Goal: Information Seeking & Learning: Learn about a topic

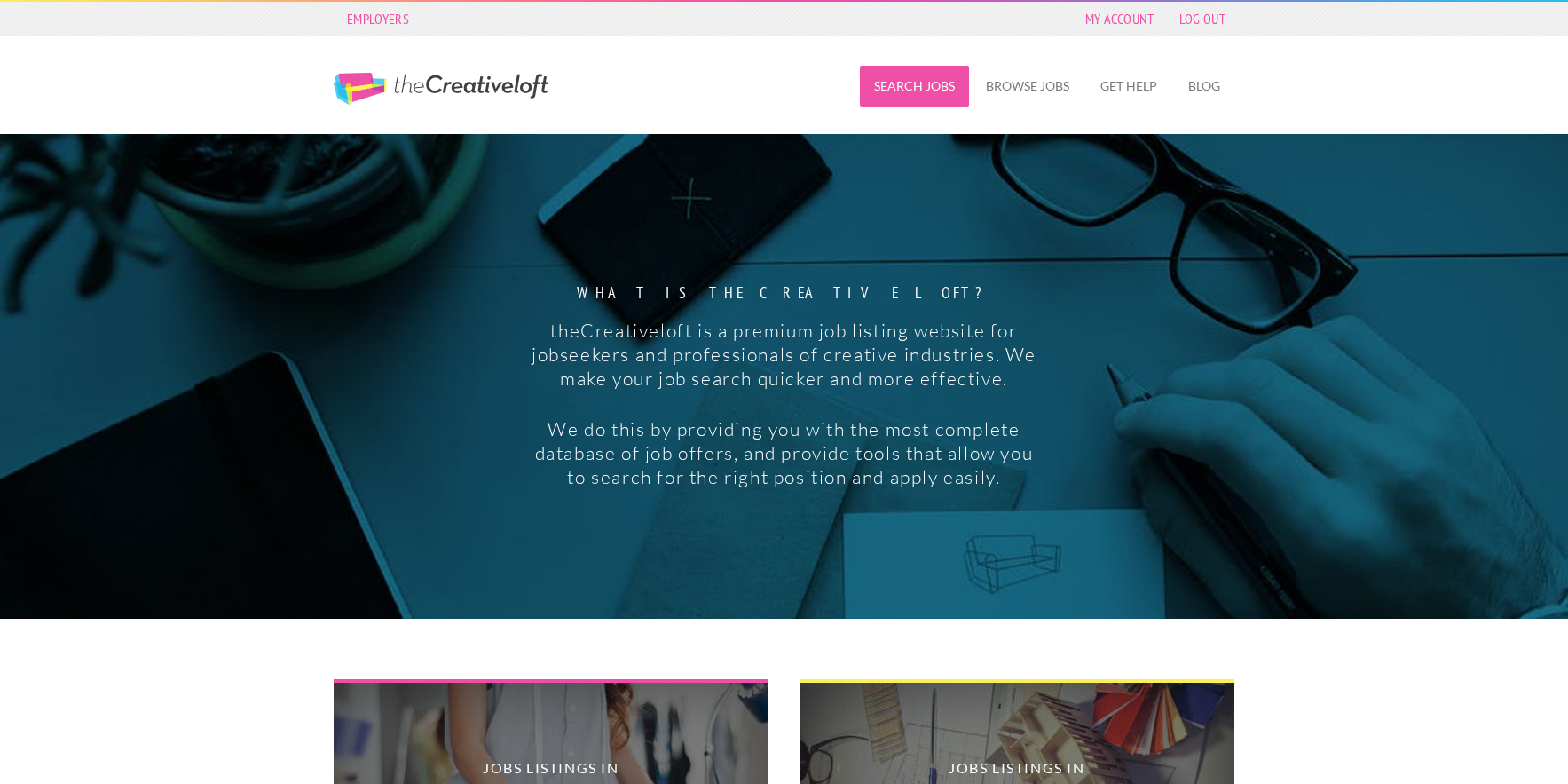
click at [928, 93] on link "Search Jobs" at bounding box center [913, 86] width 109 height 41
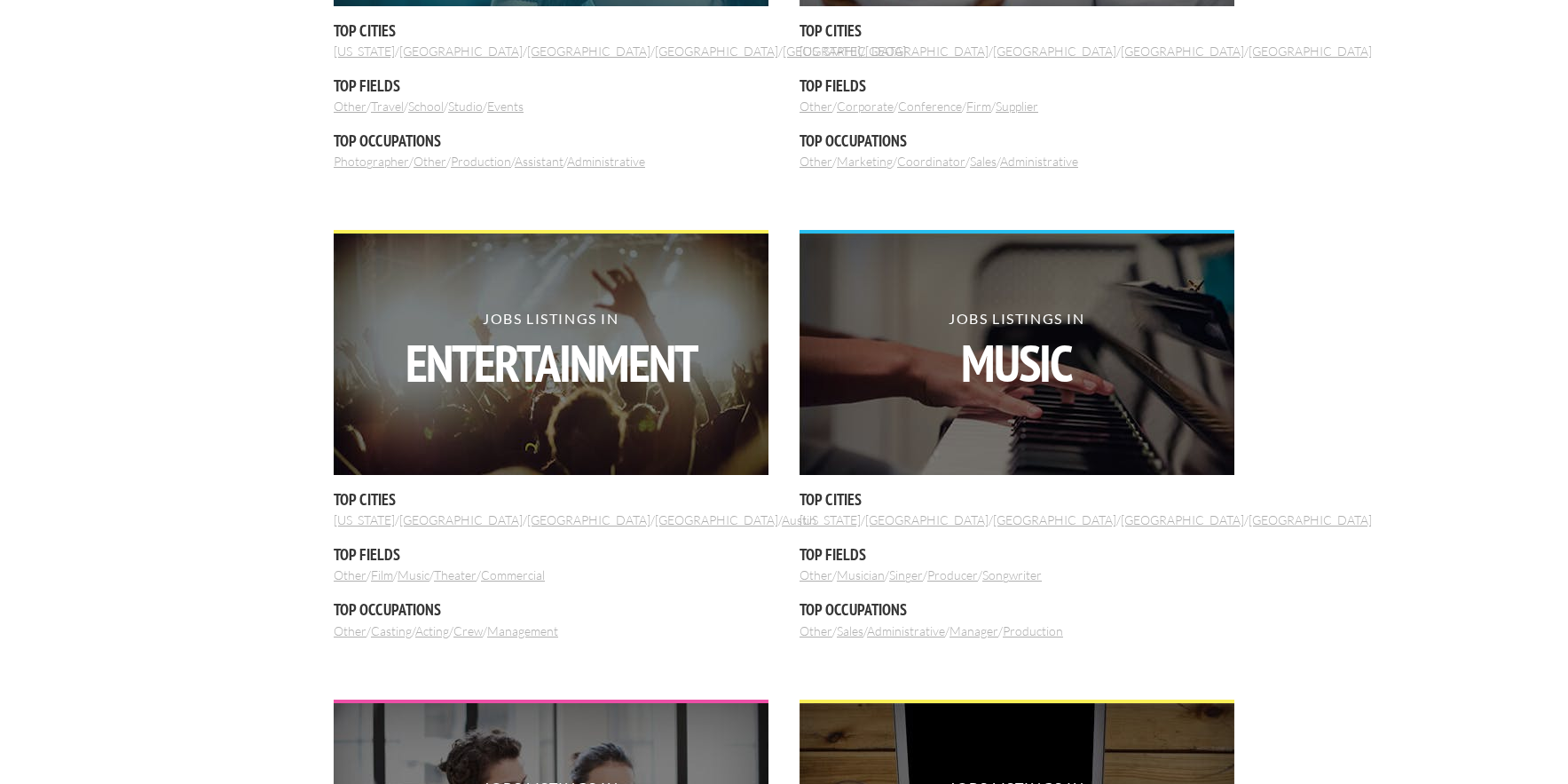
scroll to position [1390, 0]
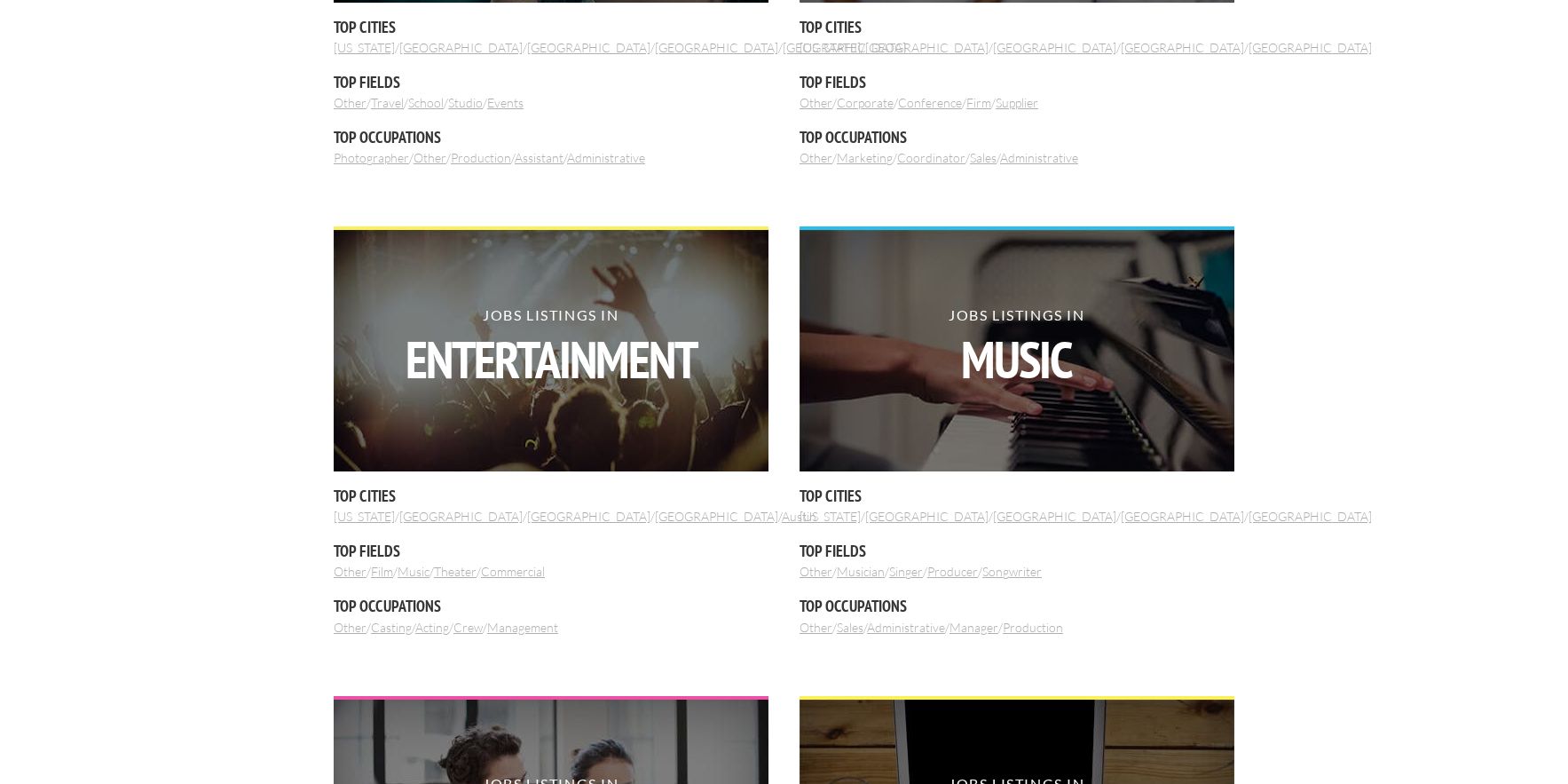
click at [548, 624] on link "Management" at bounding box center [522, 626] width 71 height 15
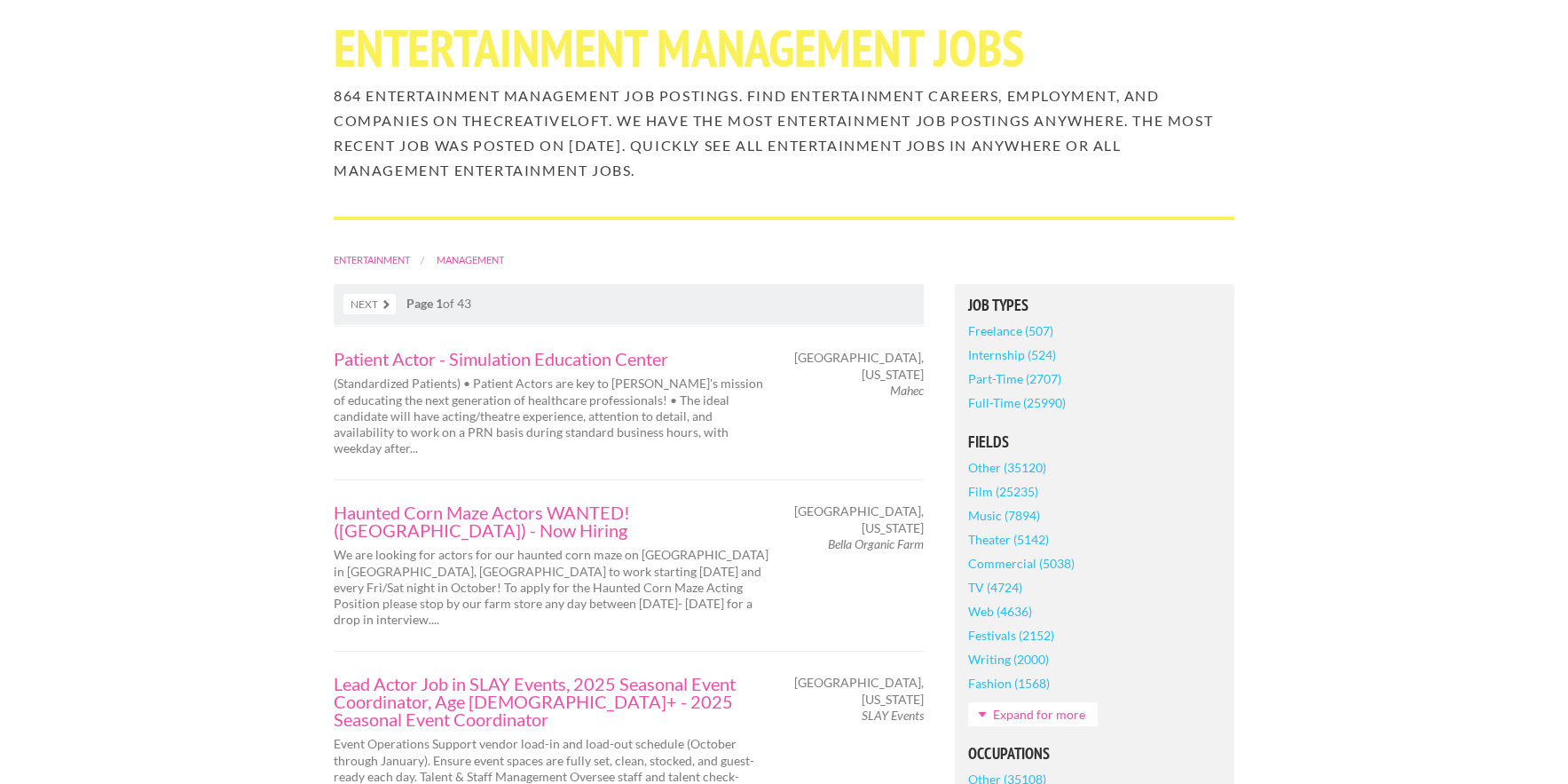
scroll to position [159, 0]
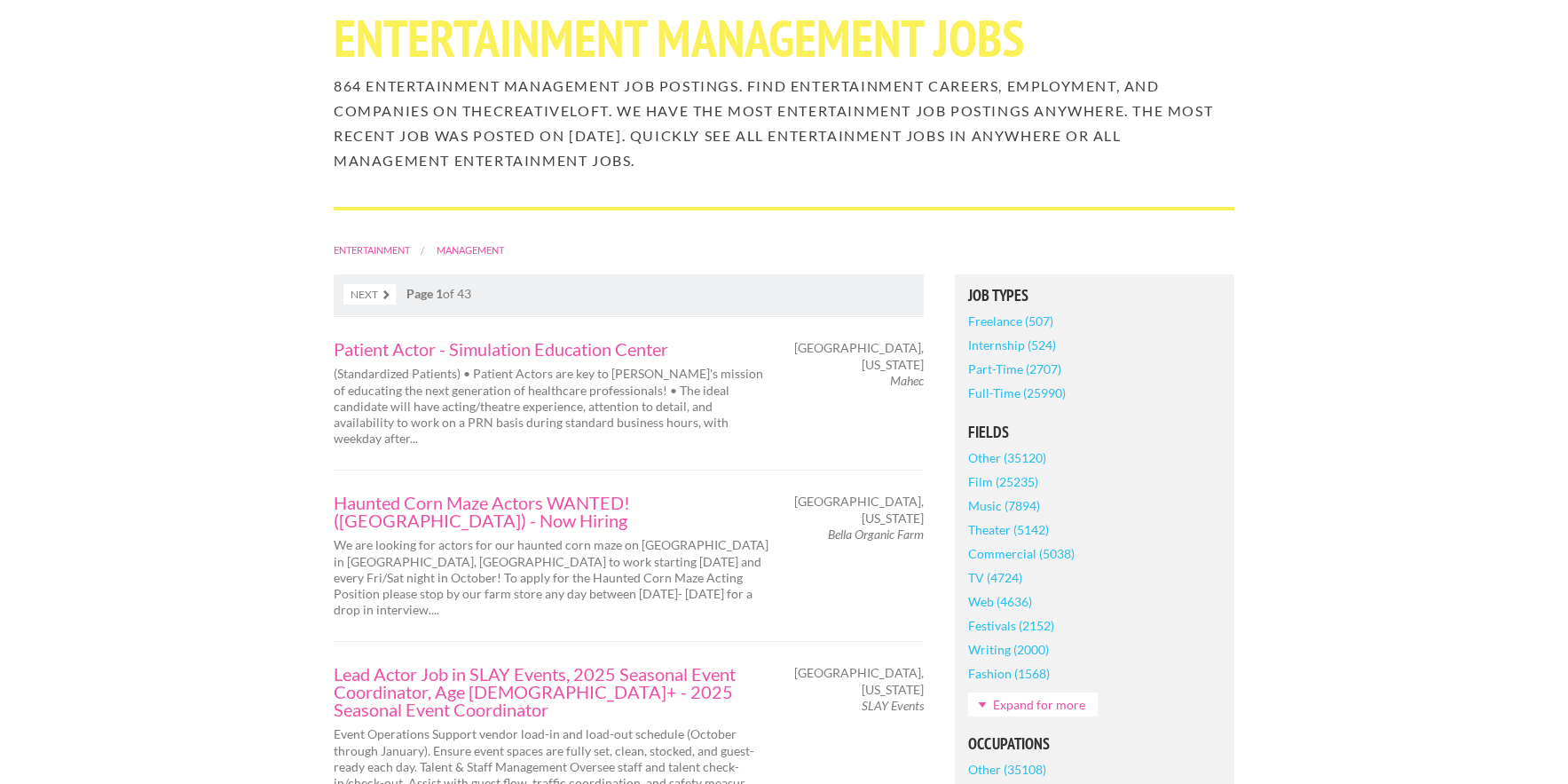
click at [1001, 389] on link "Full-Time (25990)" at bounding box center [1017, 393] width 98 height 24
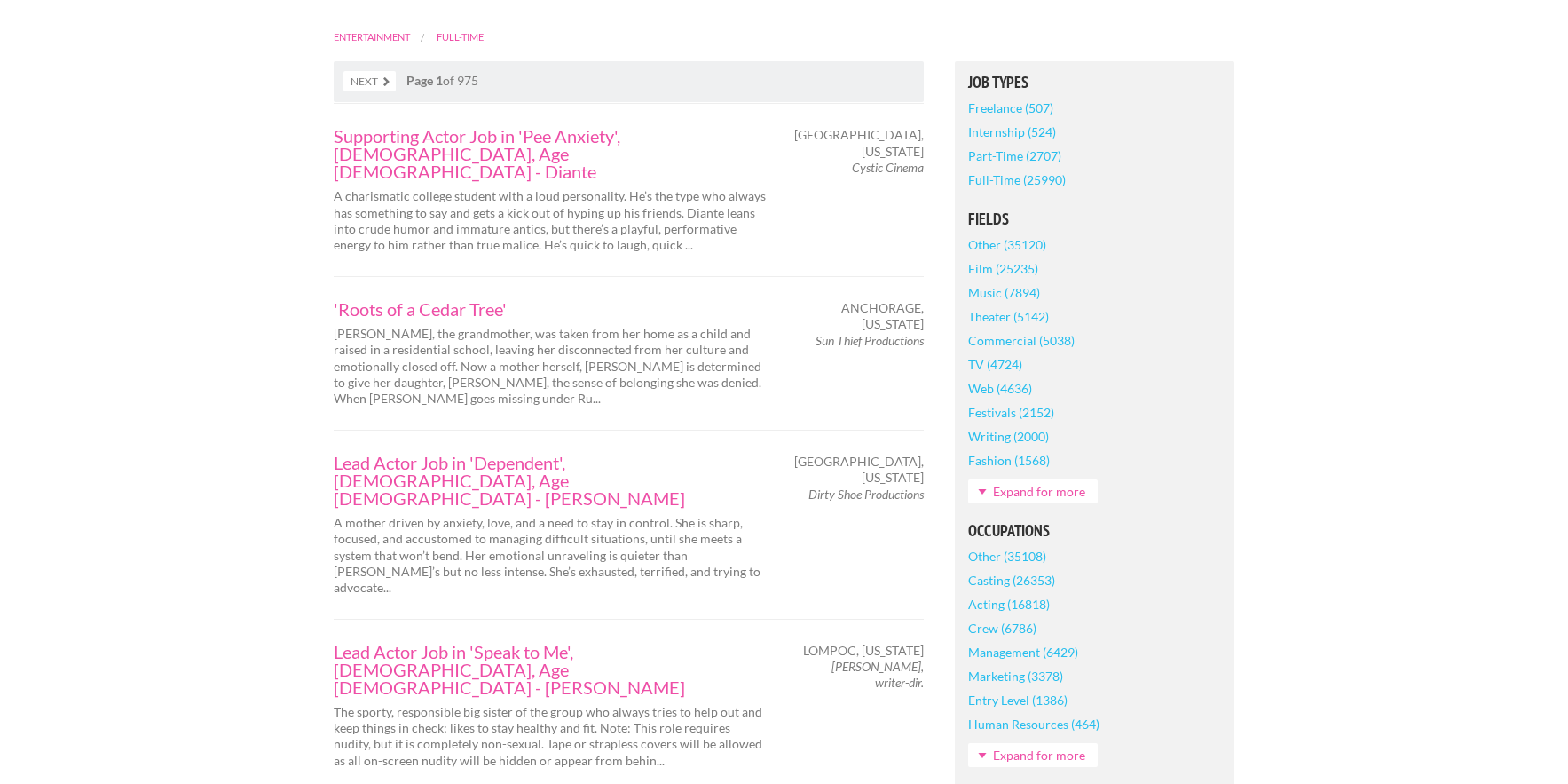
scroll to position [374, 0]
click at [1019, 650] on link "Management (6429)" at bounding box center [1023, 650] width 110 height 24
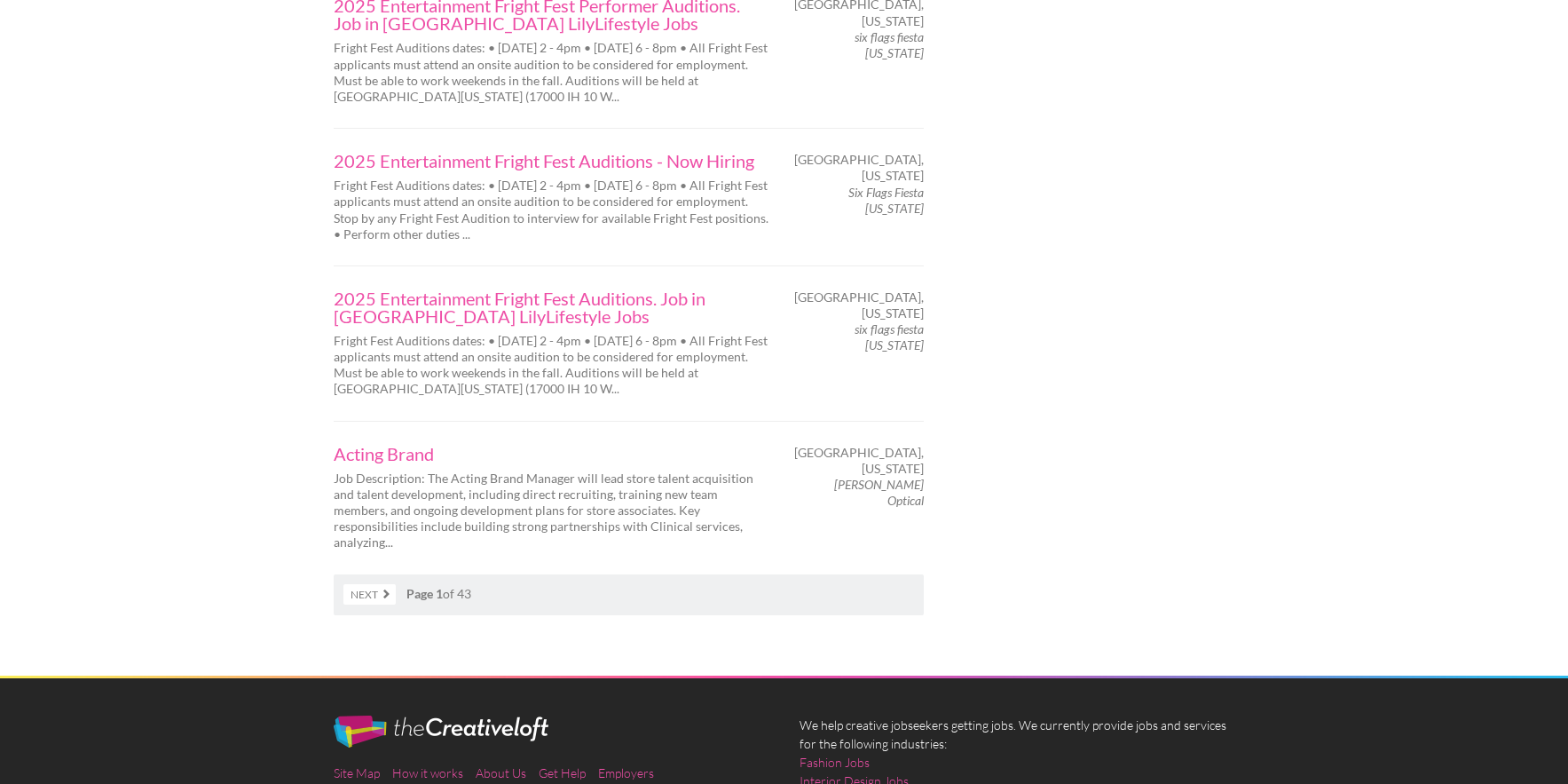
scroll to position [2911, 0]
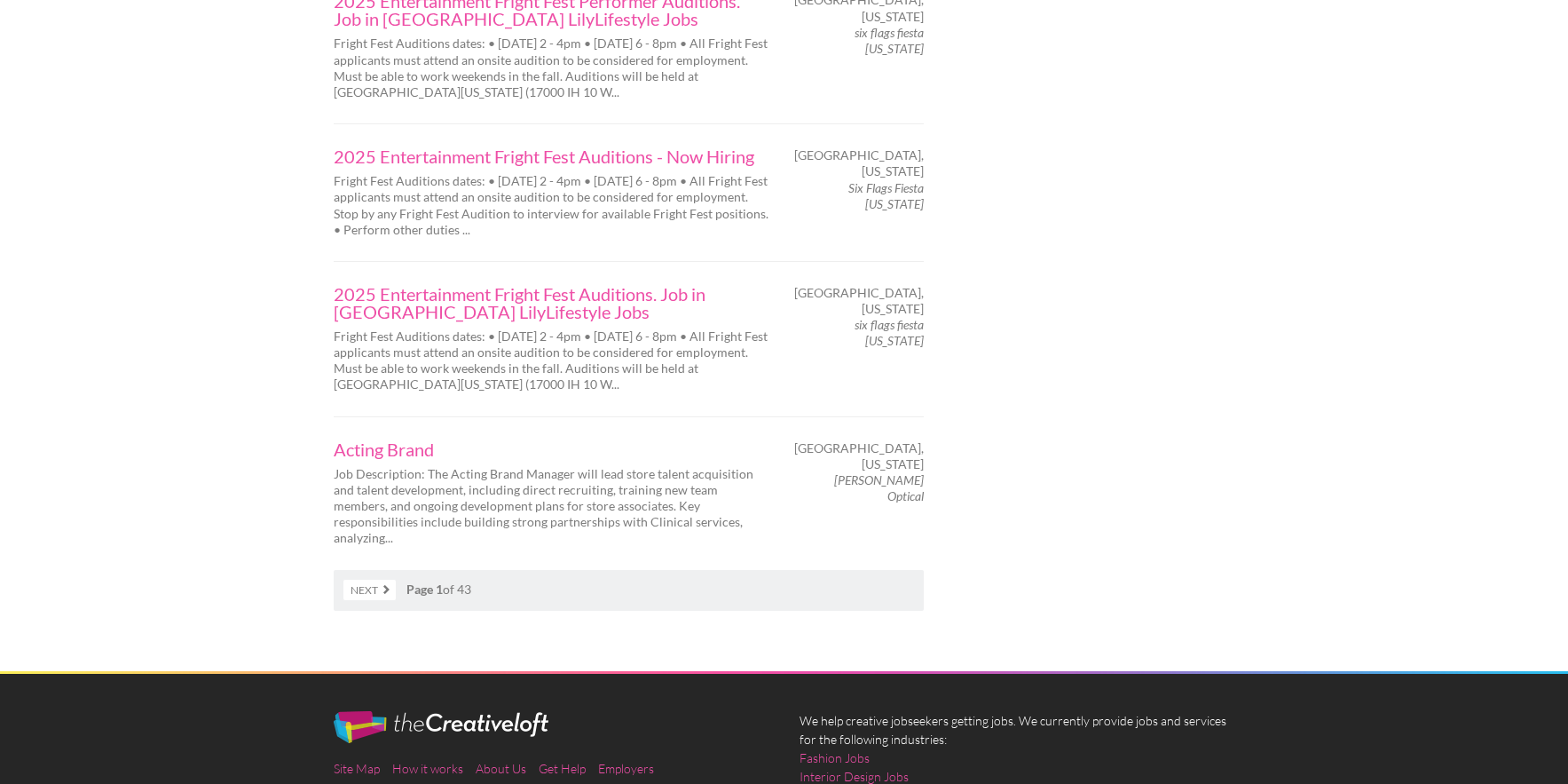
click at [383, 580] on link "Next" at bounding box center [369, 589] width 53 height 20
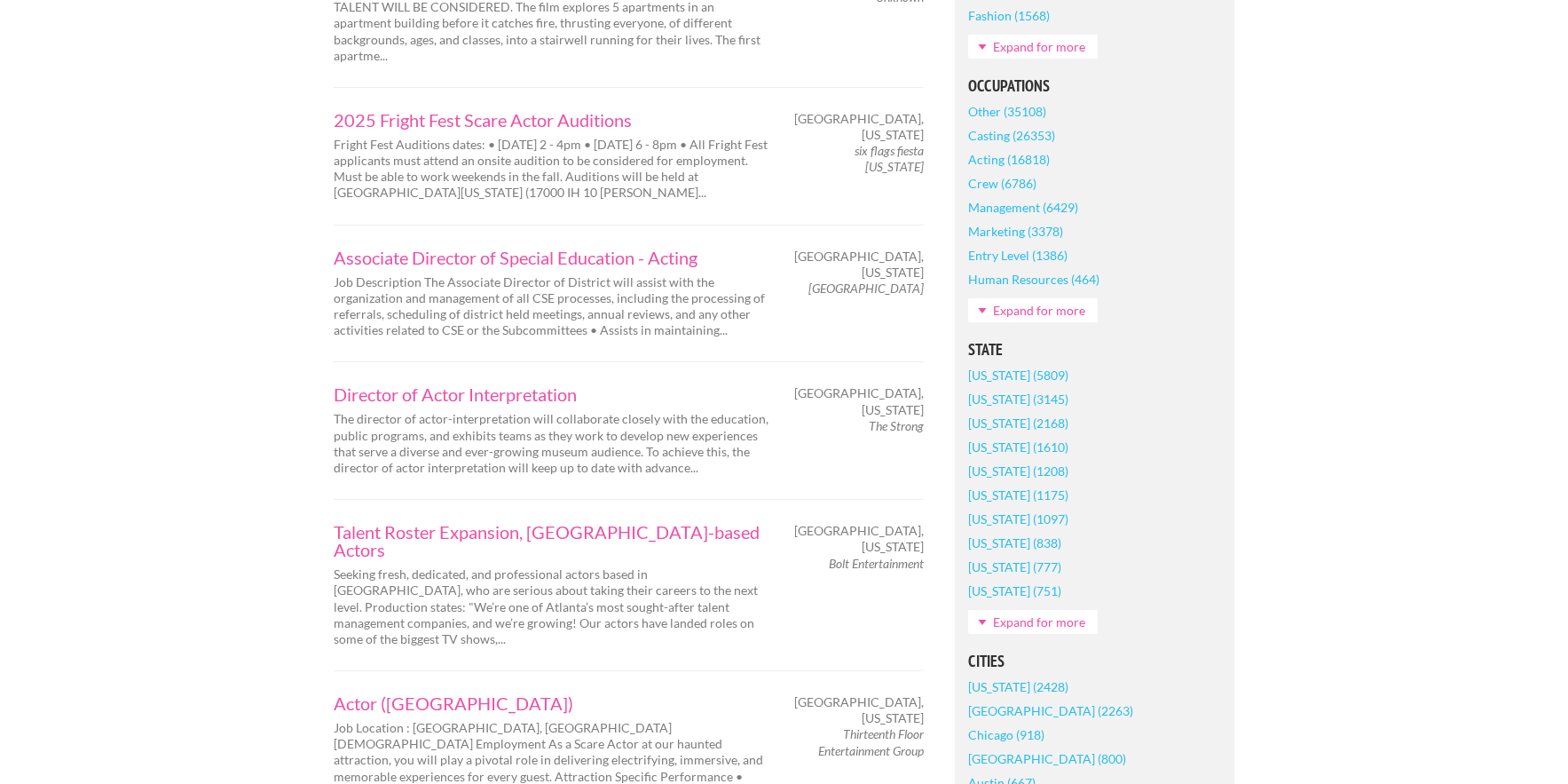
scroll to position [821, 0]
click at [991, 208] on link "Management (6429)" at bounding box center [1023, 202] width 110 height 24
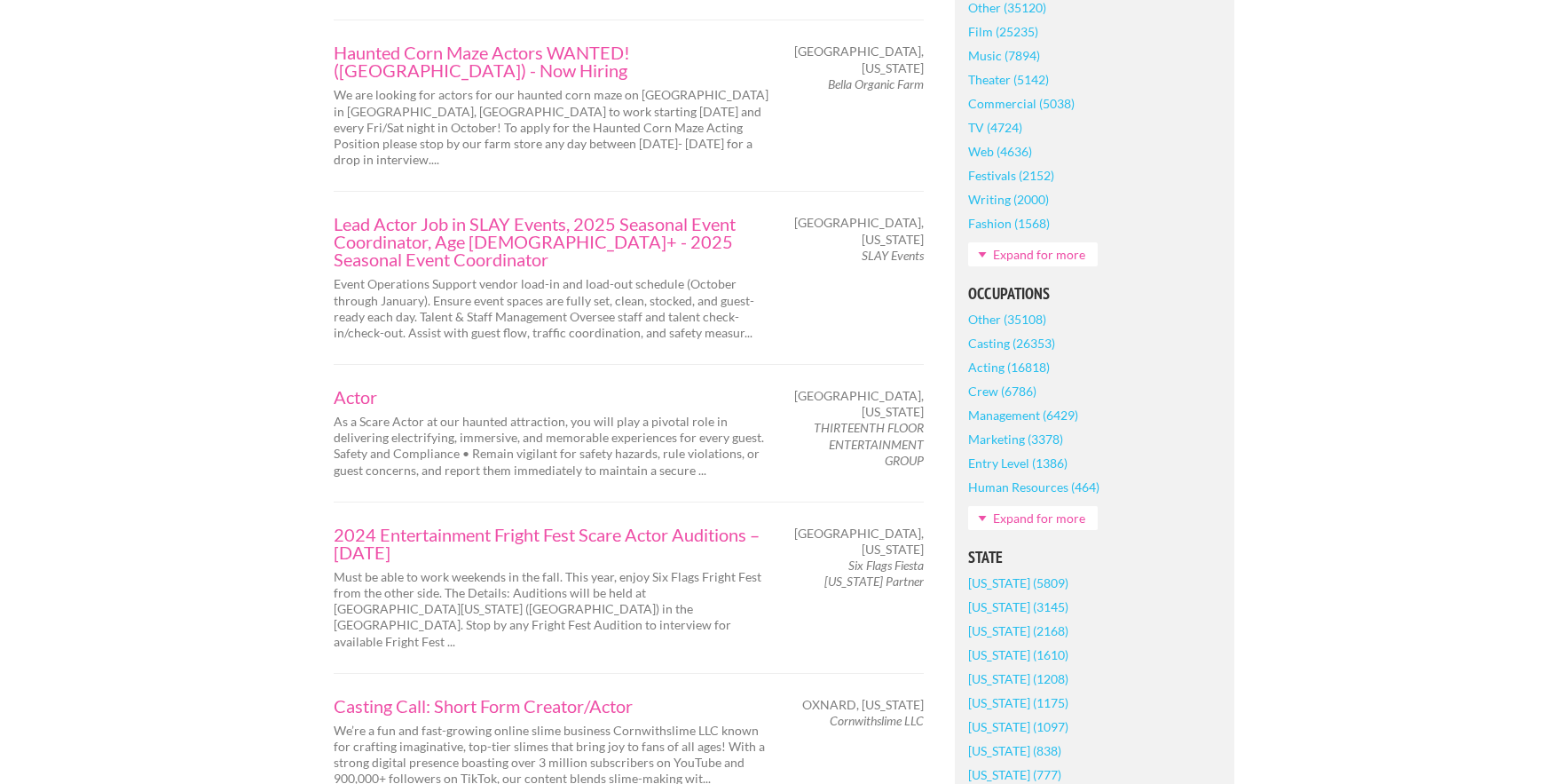
scroll to position [608, 0]
